Goal: Book appointment/travel/reservation

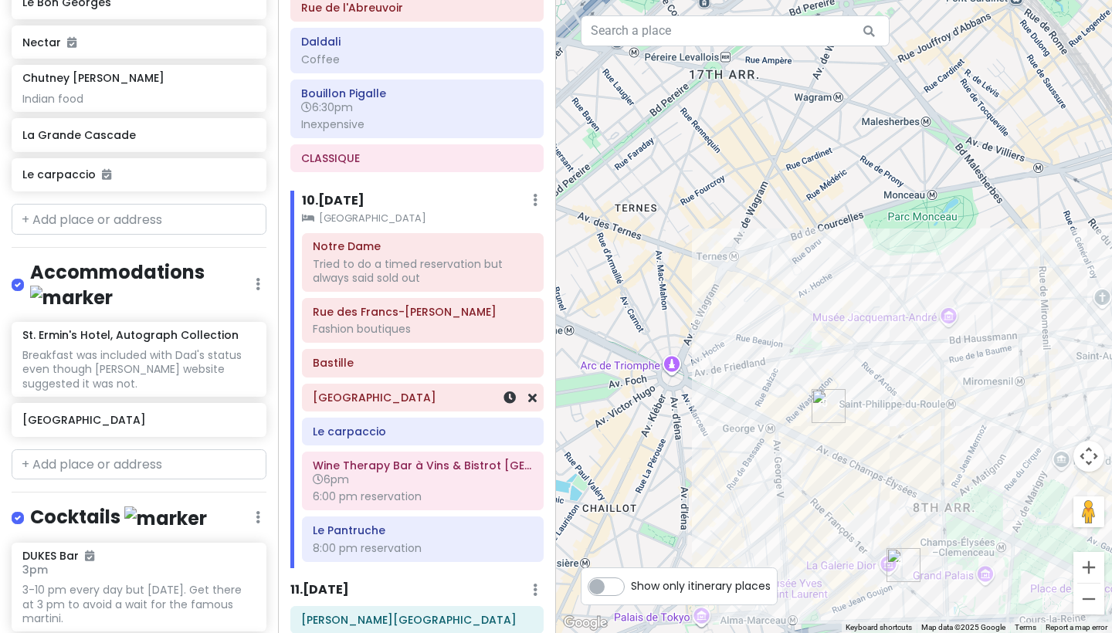
scroll to position [3594, 0]
click at [379, 542] on div "8:00 pm reservation" at bounding box center [423, 549] width 220 height 14
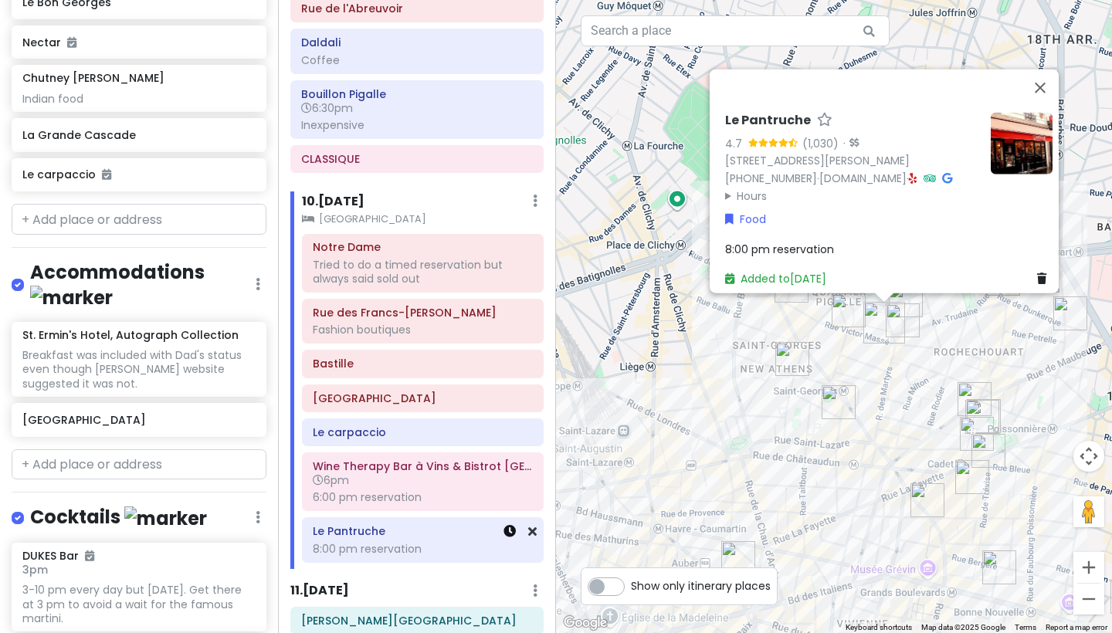
click at [513, 525] on icon at bounding box center [509, 531] width 12 height 12
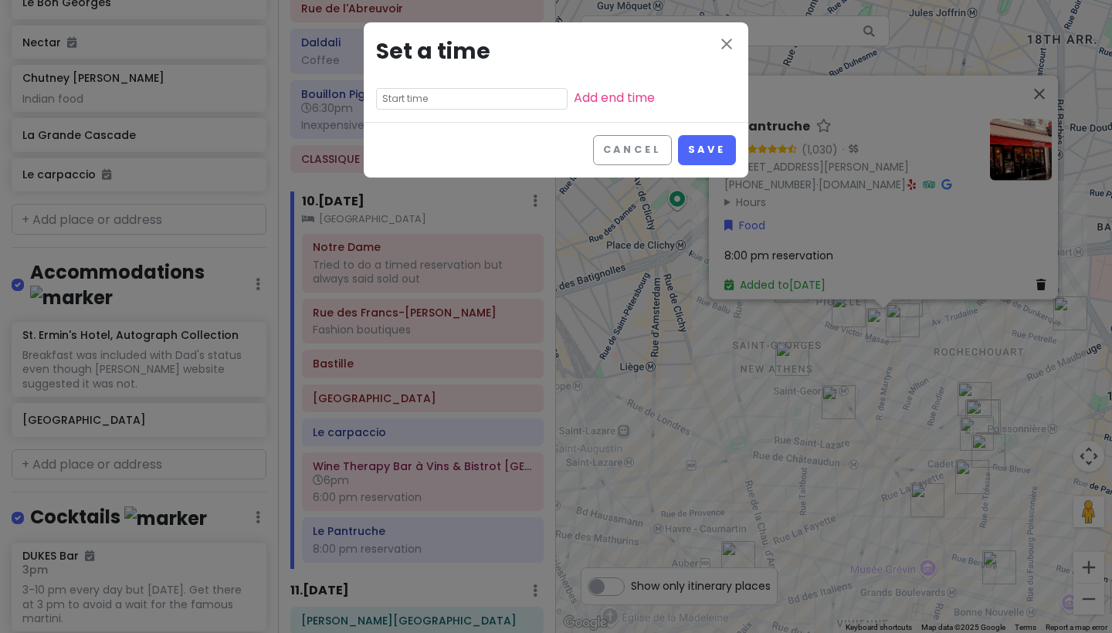
click at [519, 101] on input "text" at bounding box center [471, 99] width 191 height 22
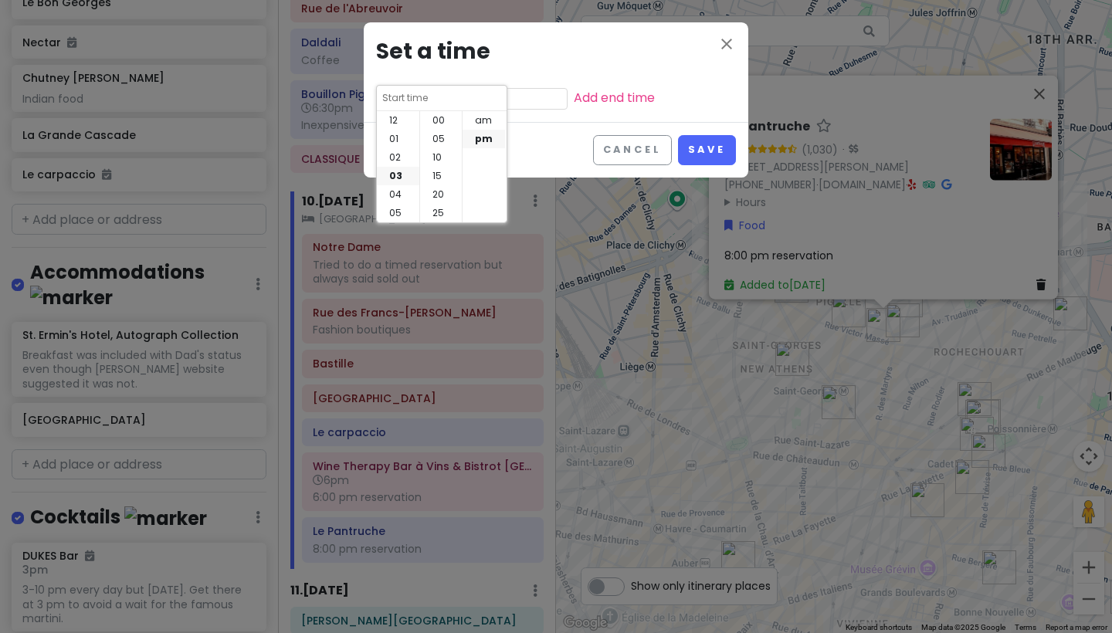
scroll to position [111, 0]
click at [402, 211] on li "08" at bounding box center [398, 213] width 42 height 19
type input "8:40 pm"
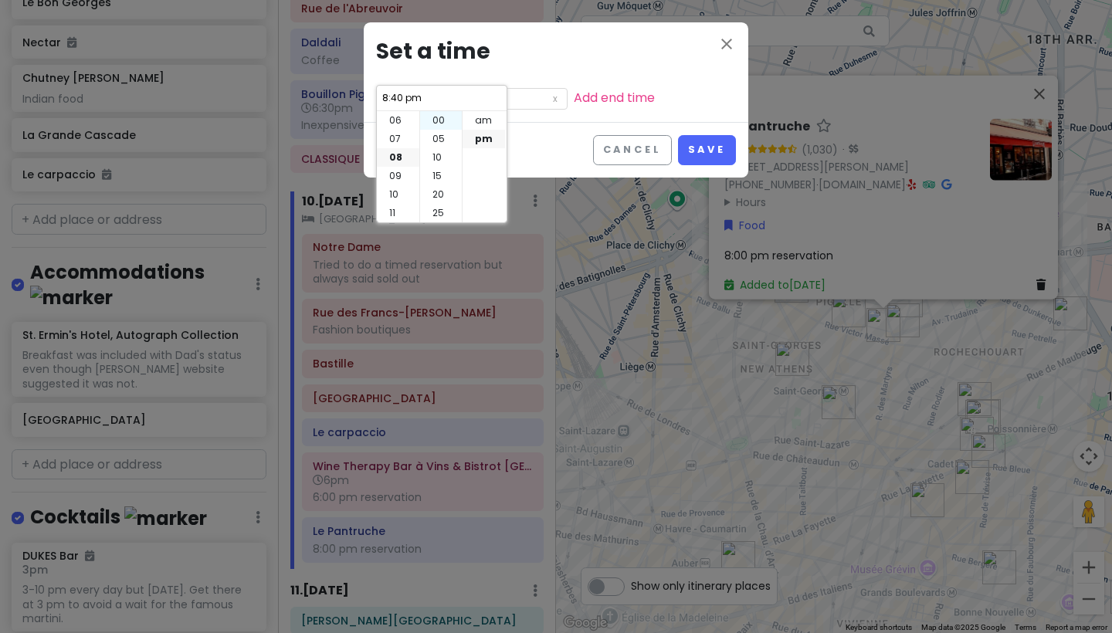
click at [441, 117] on li "00" at bounding box center [441, 120] width 42 height 19
type input "8:00 pm"
click at [488, 144] on li "pm" at bounding box center [483, 139] width 42 height 19
click at [710, 157] on button "Save" at bounding box center [707, 150] width 58 height 30
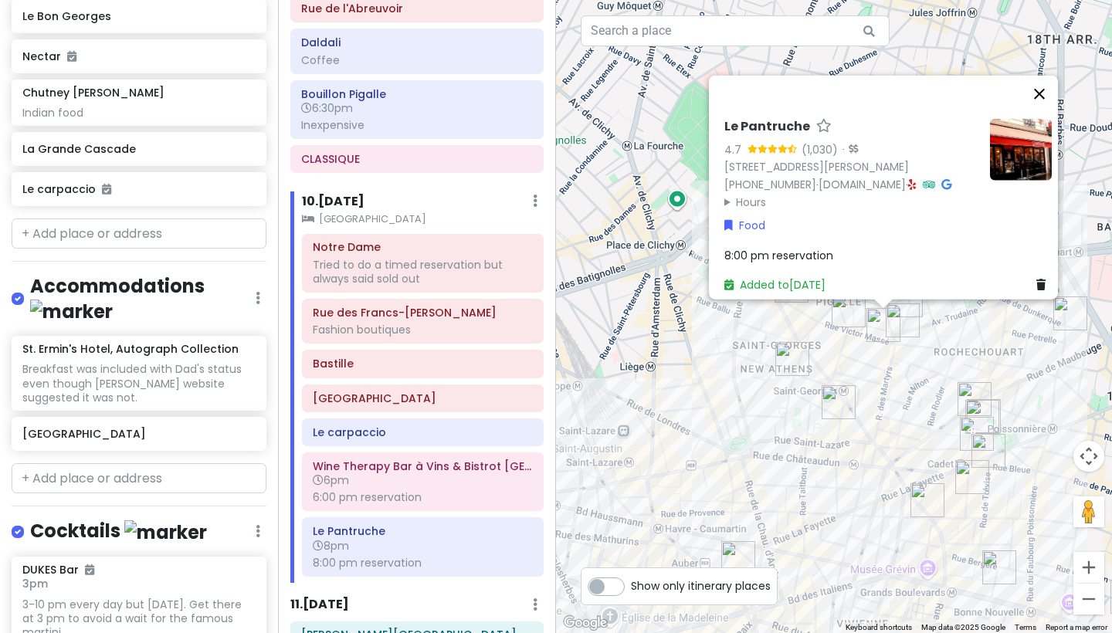
click at [1051, 76] on button "Close" at bounding box center [1039, 94] width 37 height 37
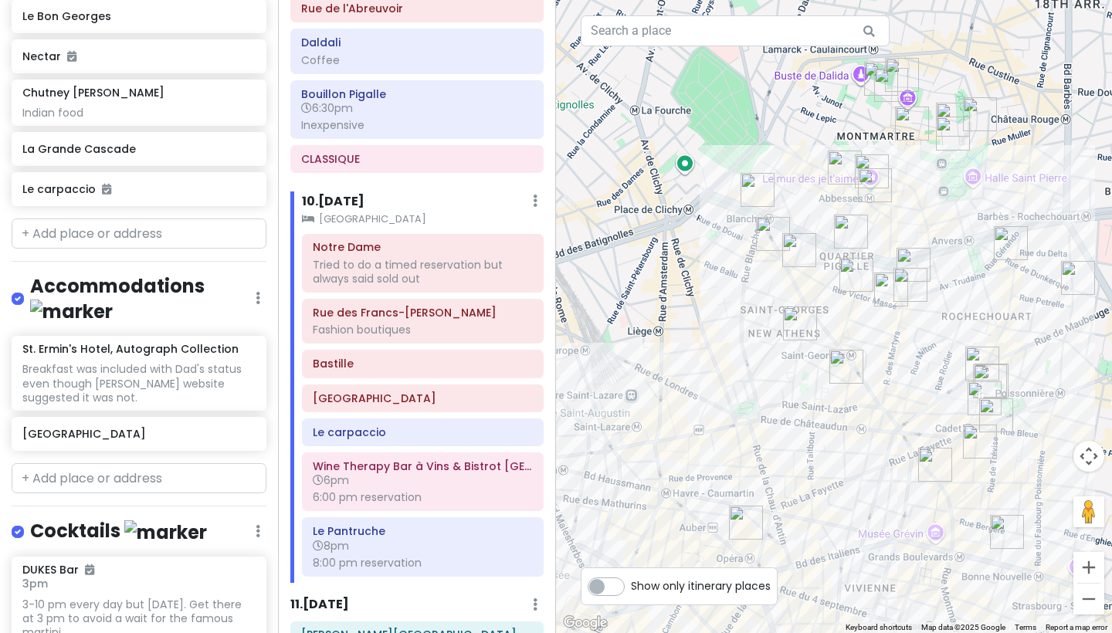
drag, startPoint x: 995, startPoint y: 379, endPoint x: 1028, endPoint y: 290, distance: 95.5
click at [1028, 290] on div at bounding box center [834, 316] width 556 height 633
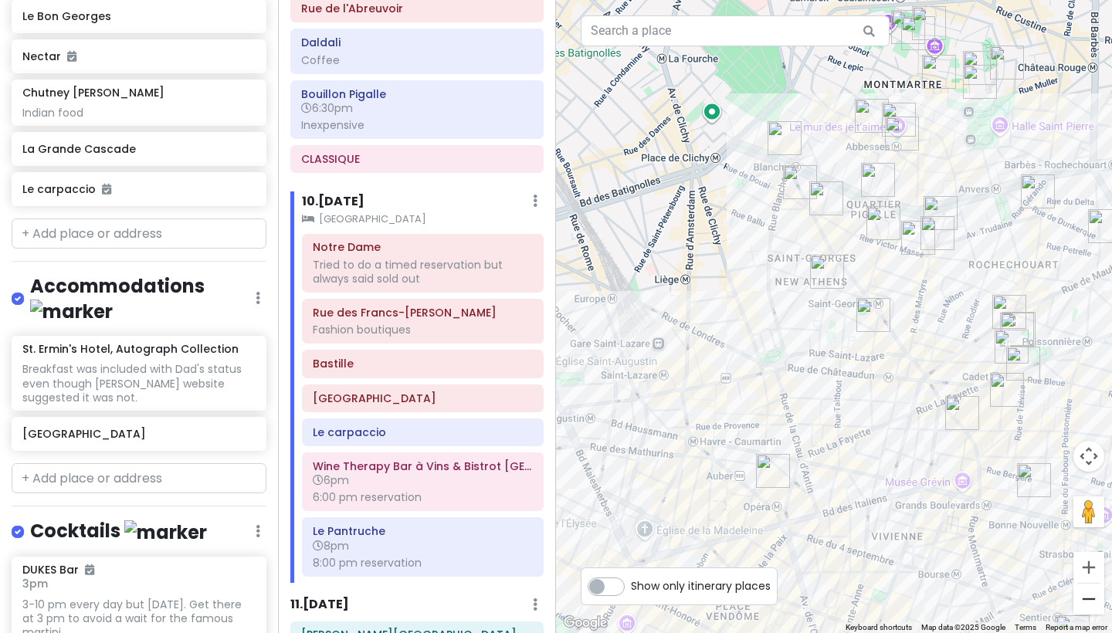
click at [1085, 601] on button "Zoom out" at bounding box center [1088, 599] width 31 height 31
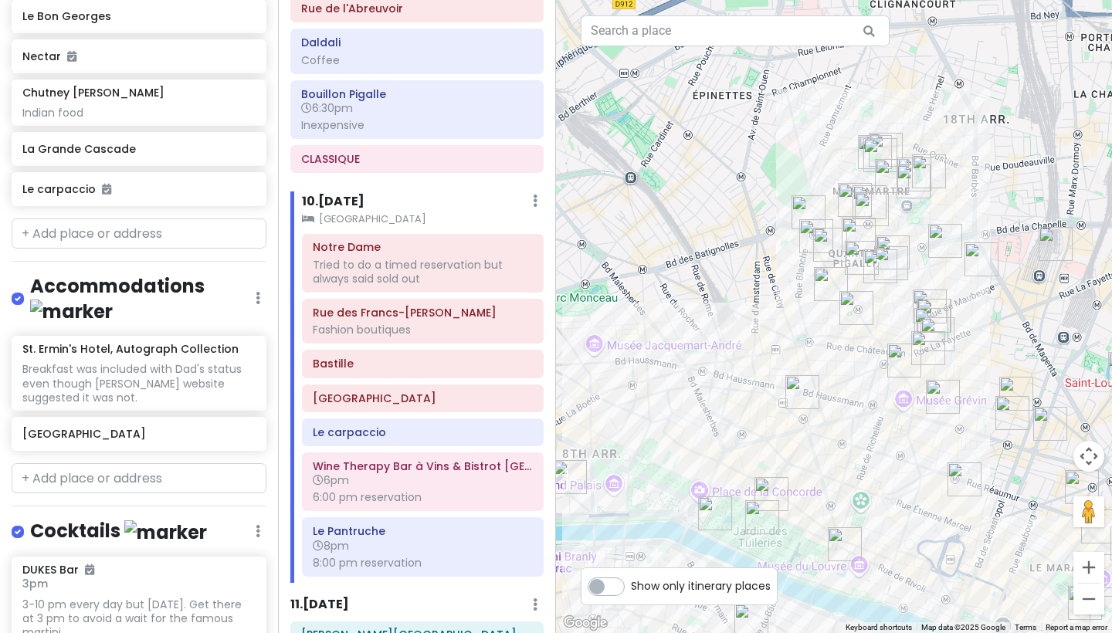
click at [1085, 601] on button "Zoom out" at bounding box center [1088, 599] width 31 height 31
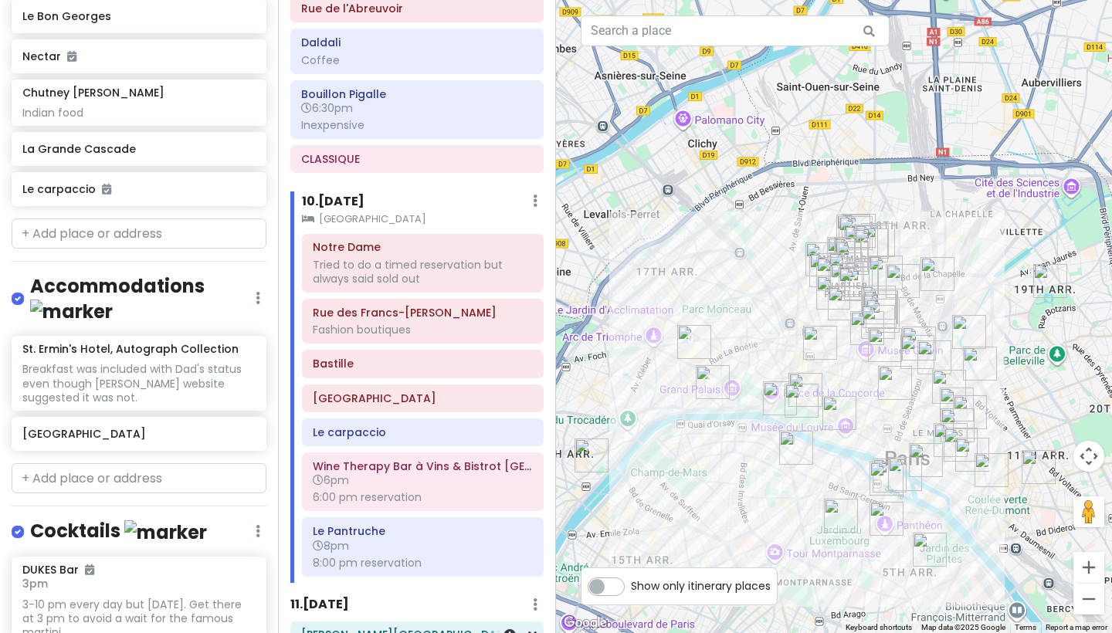
click at [402, 628] on h6 "[PERSON_NAME][GEOGRAPHIC_DATA]" at bounding box center [417, 635] width 232 height 14
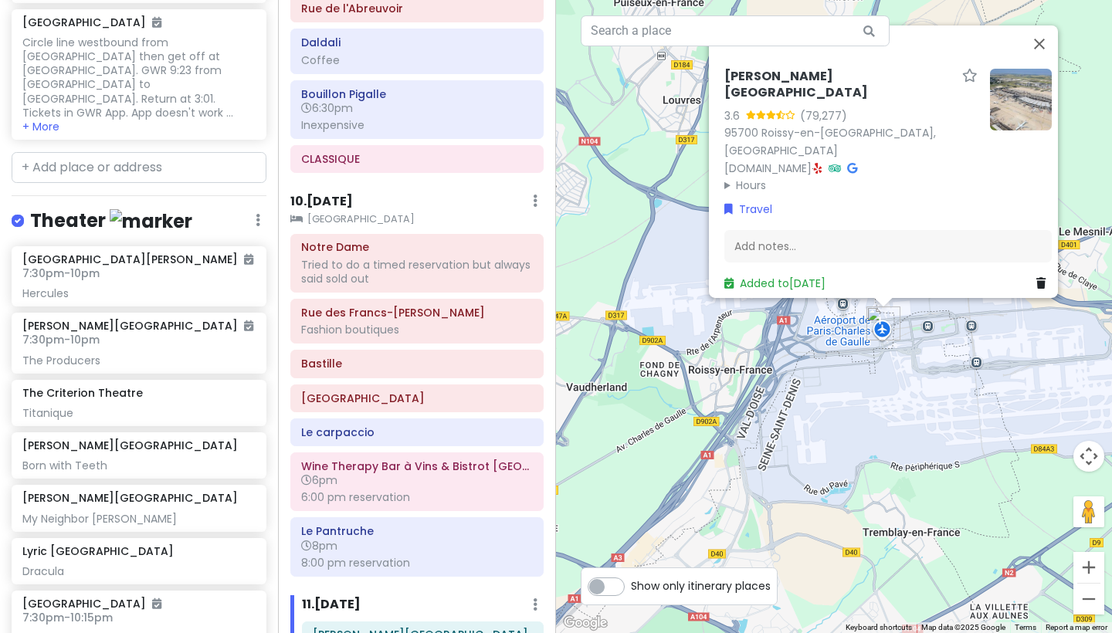
scroll to position [9671, 0]
